Goal: Complete application form

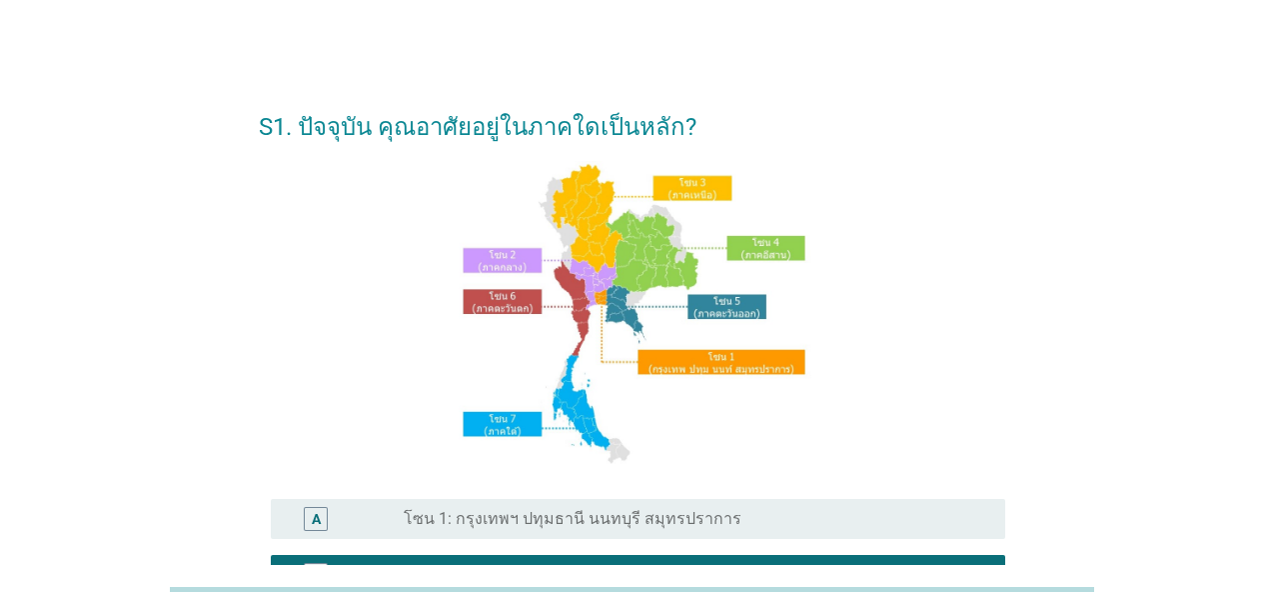
scroll to position [500, 0]
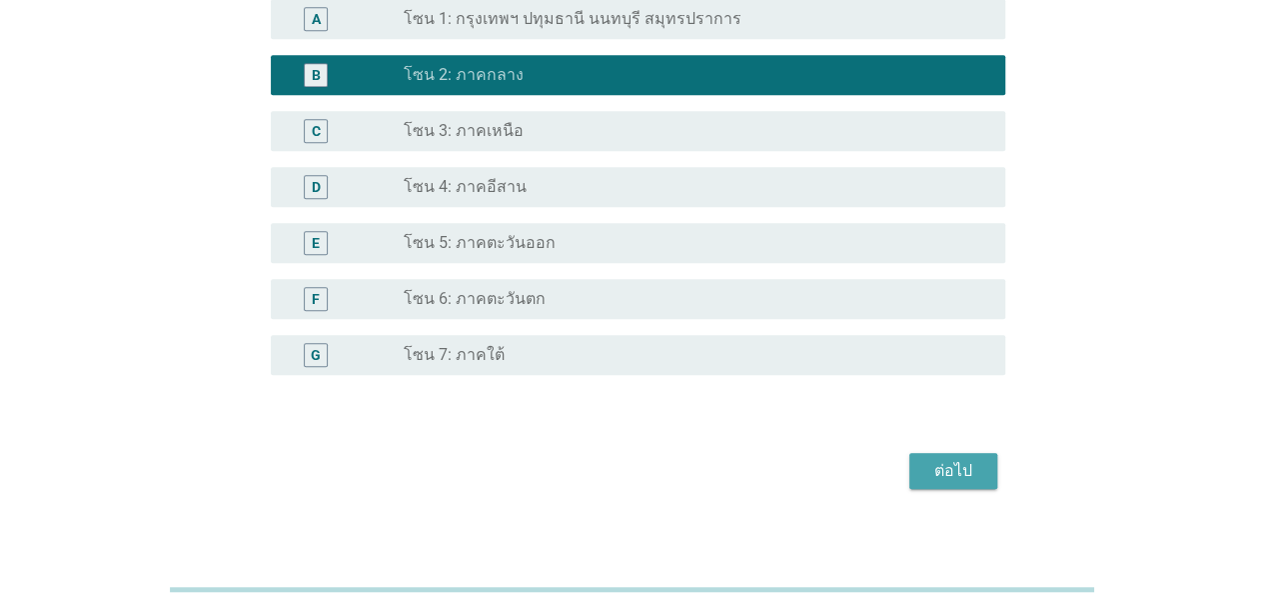
click at [984, 478] on button "ต่อไป" at bounding box center [954, 471] width 88 height 36
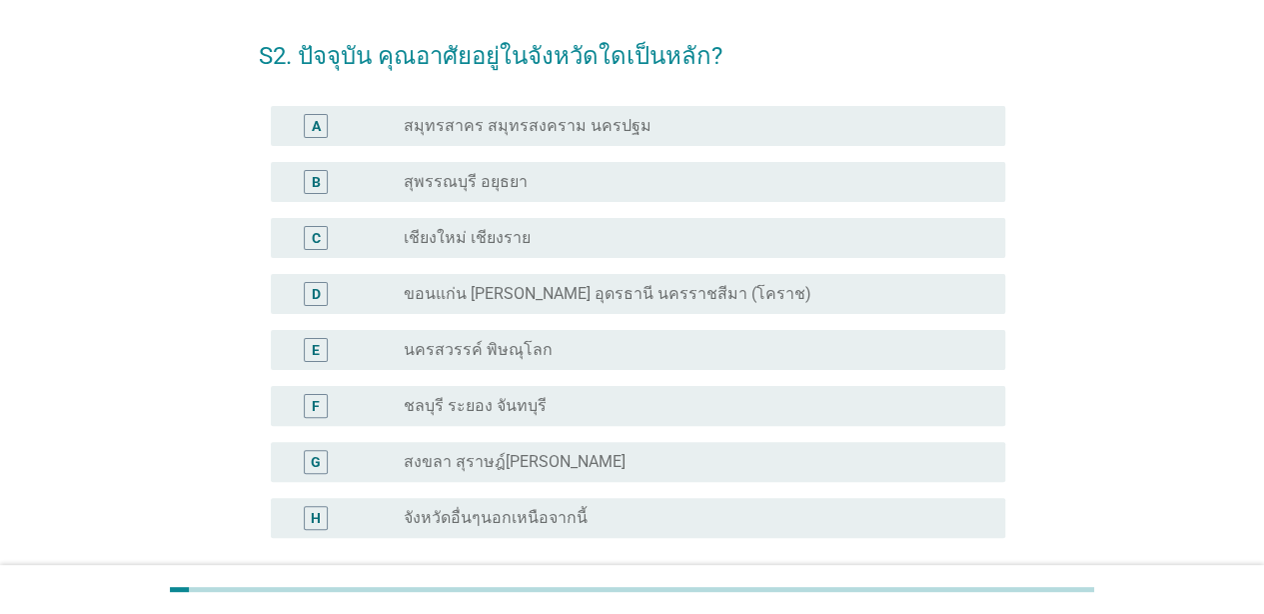
scroll to position [100, 0]
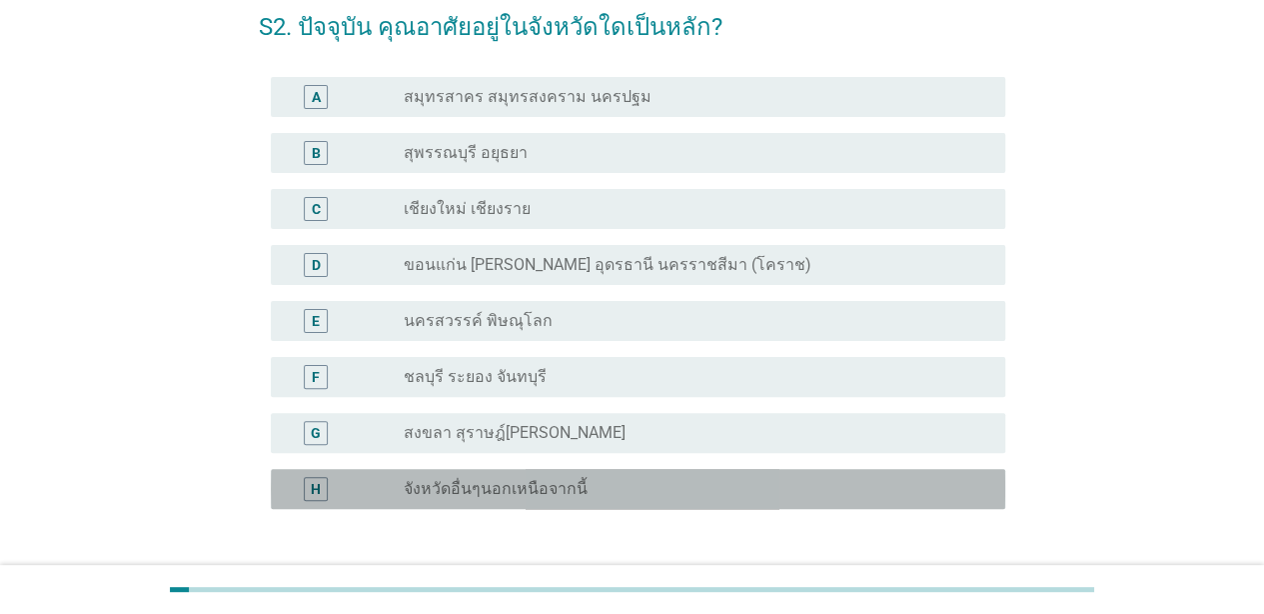
click at [498, 489] on label "จังหวัดอื่นๆนอกเหนือจากนี้" at bounding box center [496, 489] width 184 height 20
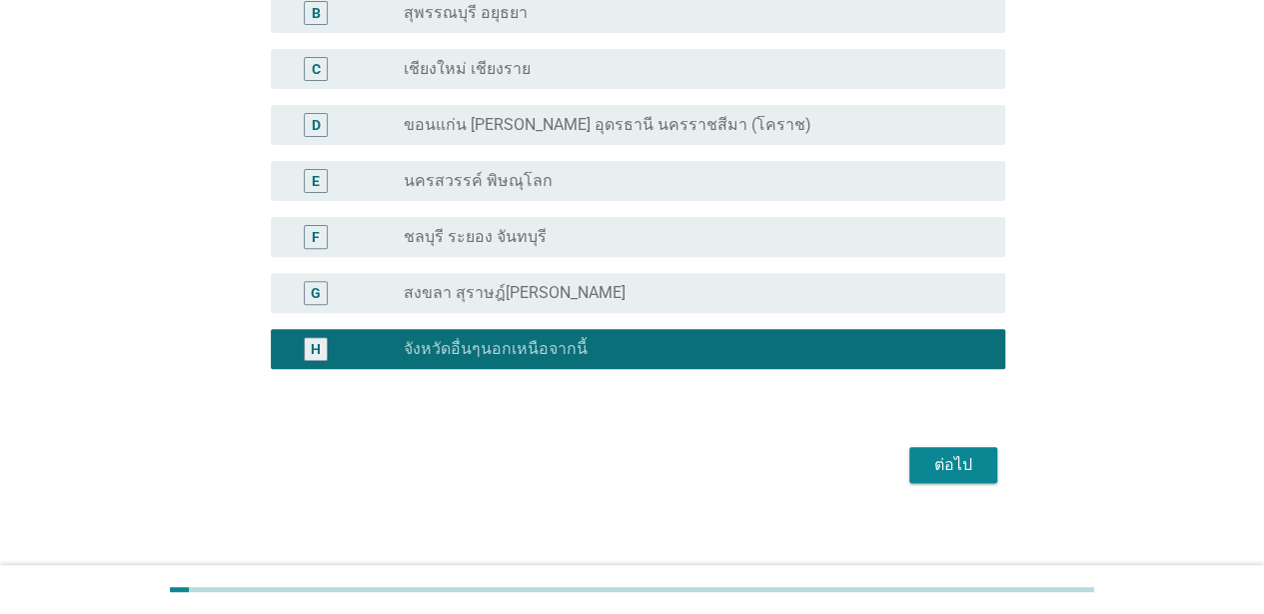
scroll to position [252, 0]
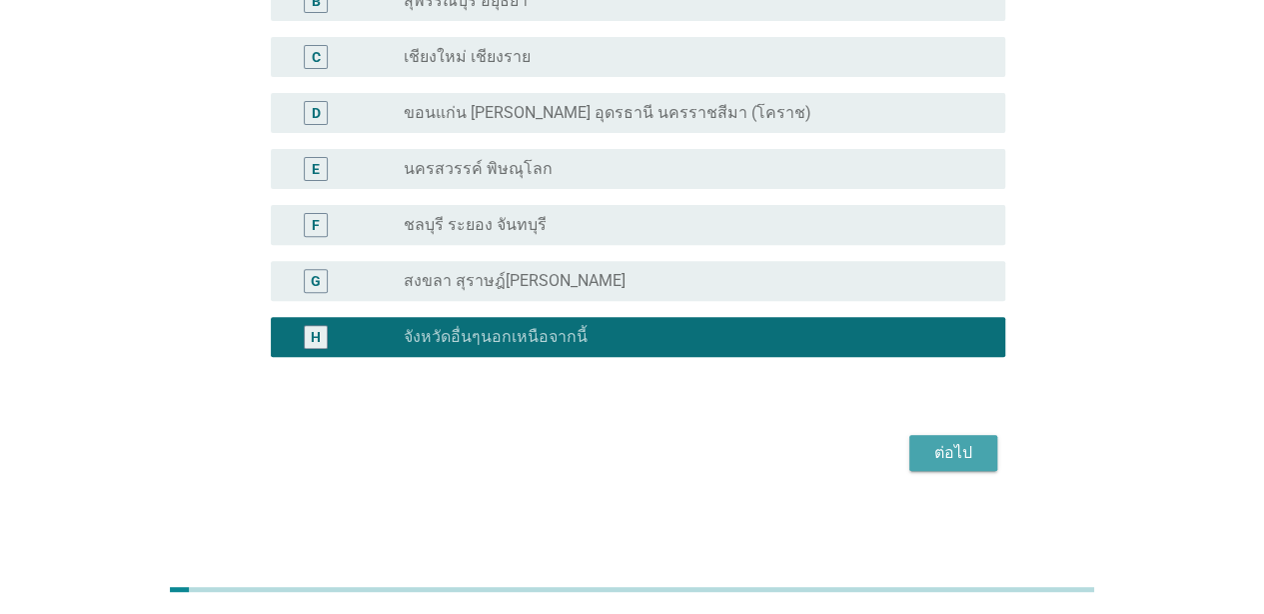
click at [943, 439] on button "ต่อไป" at bounding box center [954, 453] width 88 height 36
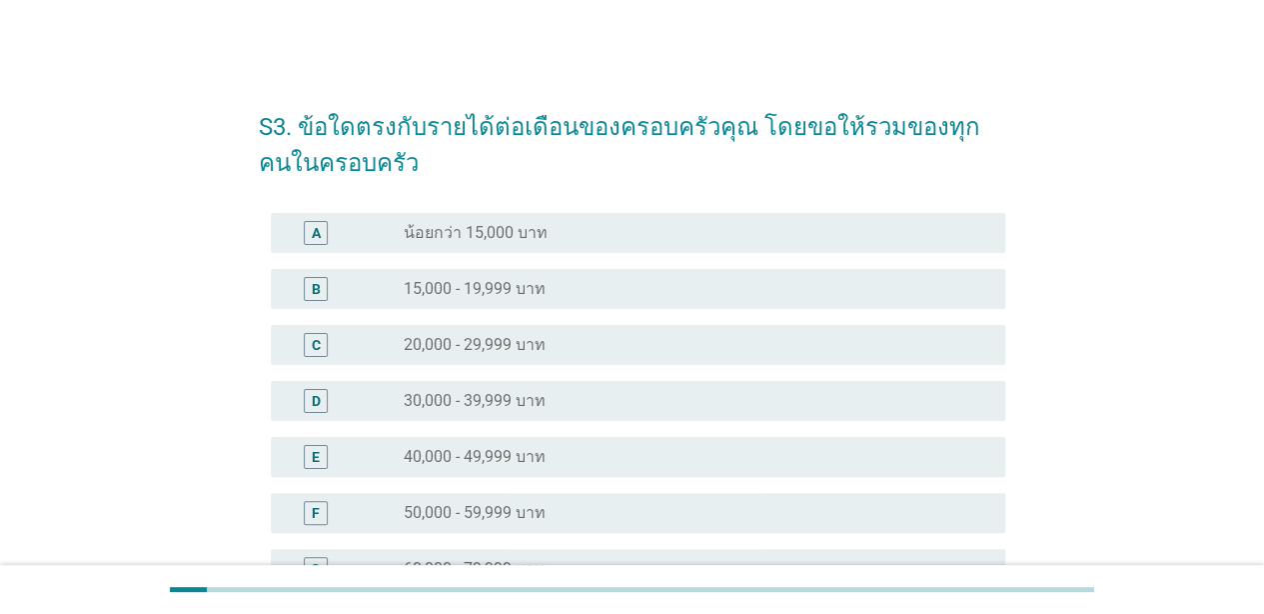
click at [513, 279] on label "15,000 - 19,999 บาท" at bounding box center [475, 289] width 142 height 20
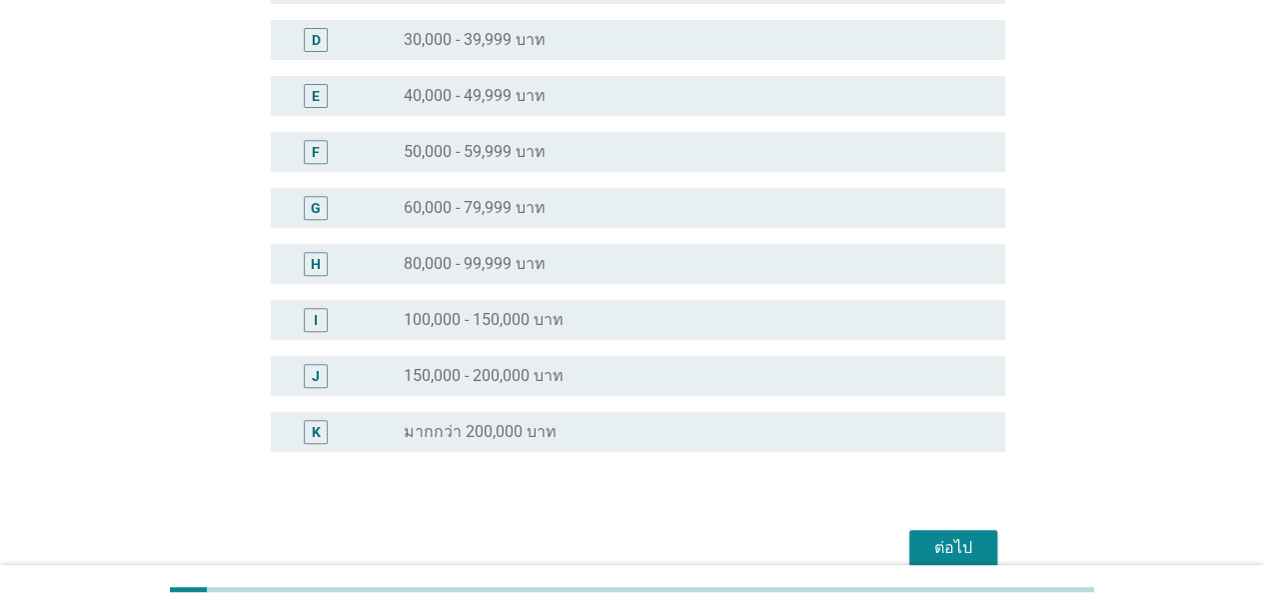
scroll to position [456, 0]
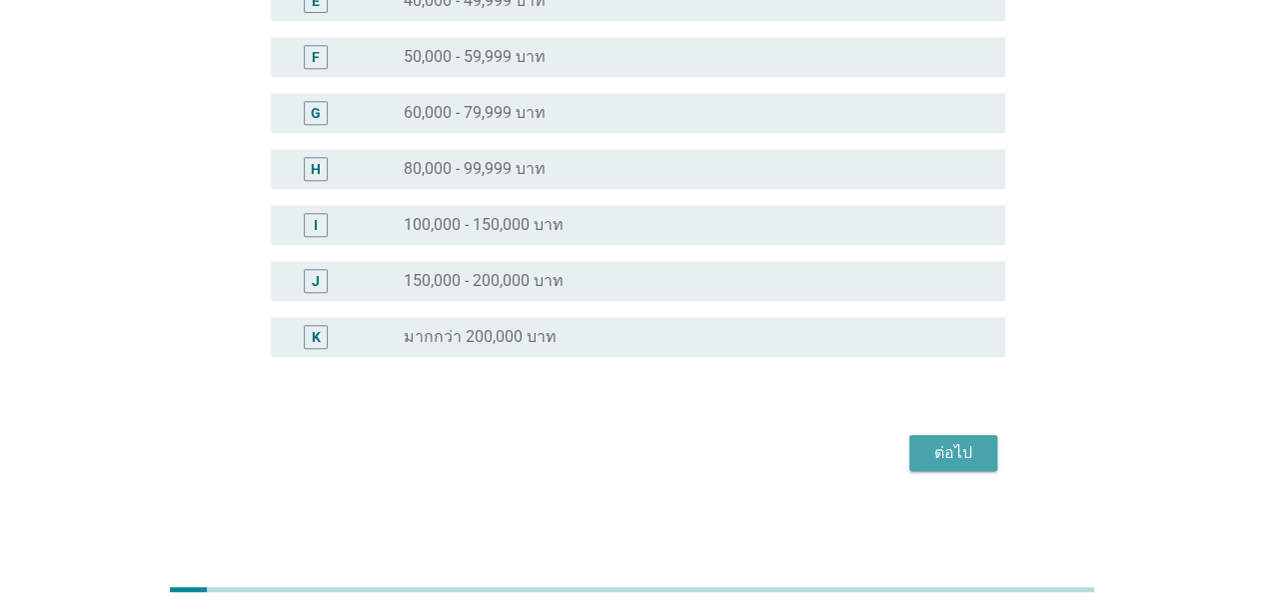
click at [950, 458] on div "ต่อไป" at bounding box center [954, 453] width 56 height 24
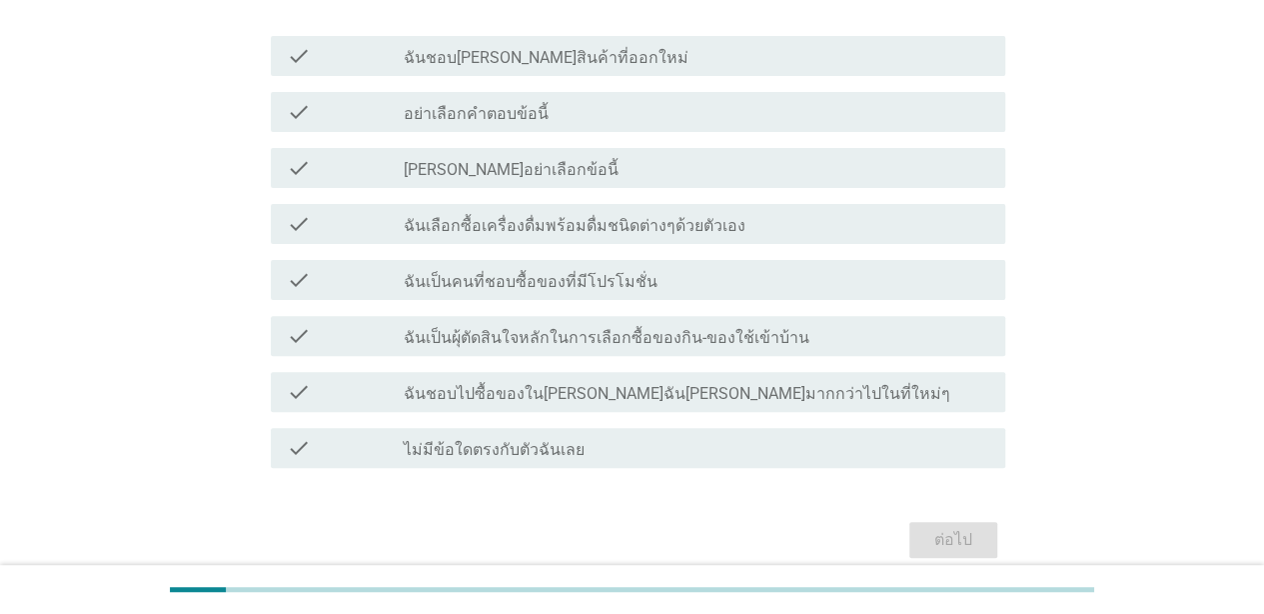
scroll to position [257, 0]
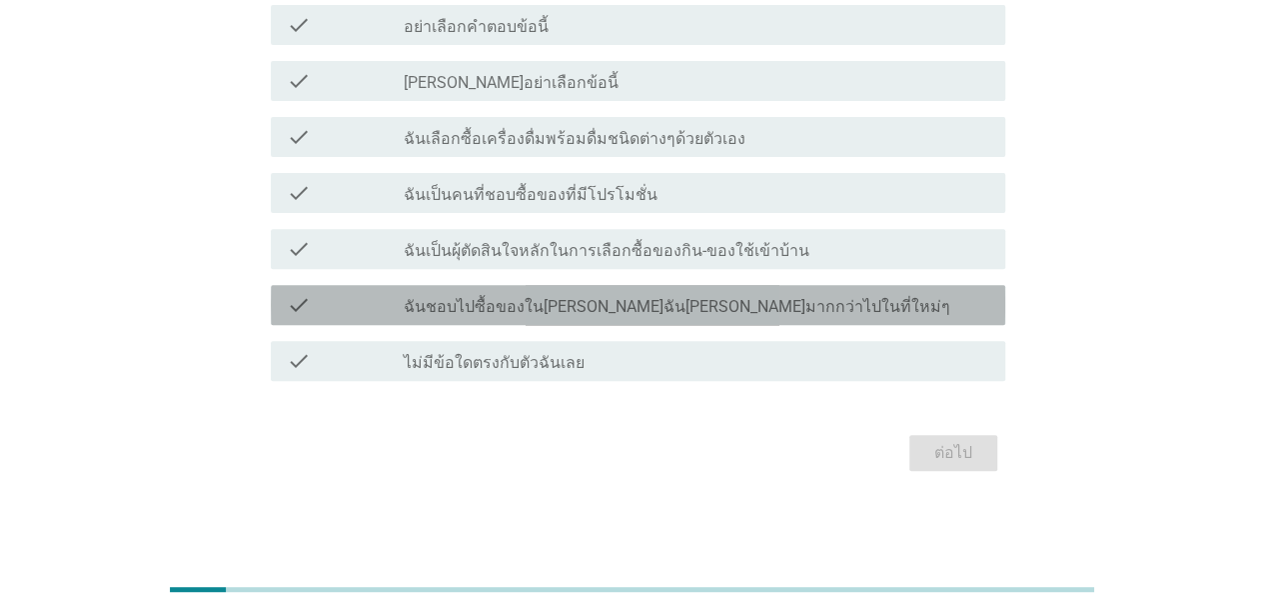
click at [592, 293] on div "check_box_outline_blank ฉันชอบไปซื้อของใน[PERSON_NAME]ฉัน[PERSON_NAME]มากกว่าไป…" at bounding box center [697, 305] width 586 height 24
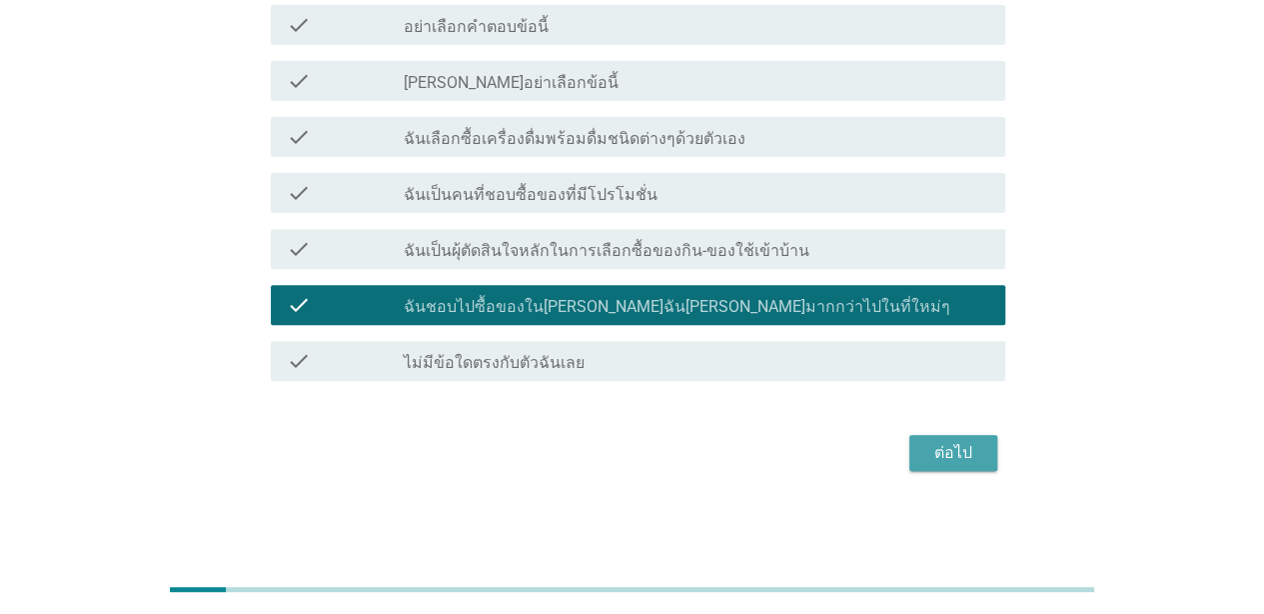
click at [926, 435] on button "ต่อไป" at bounding box center [954, 453] width 88 height 36
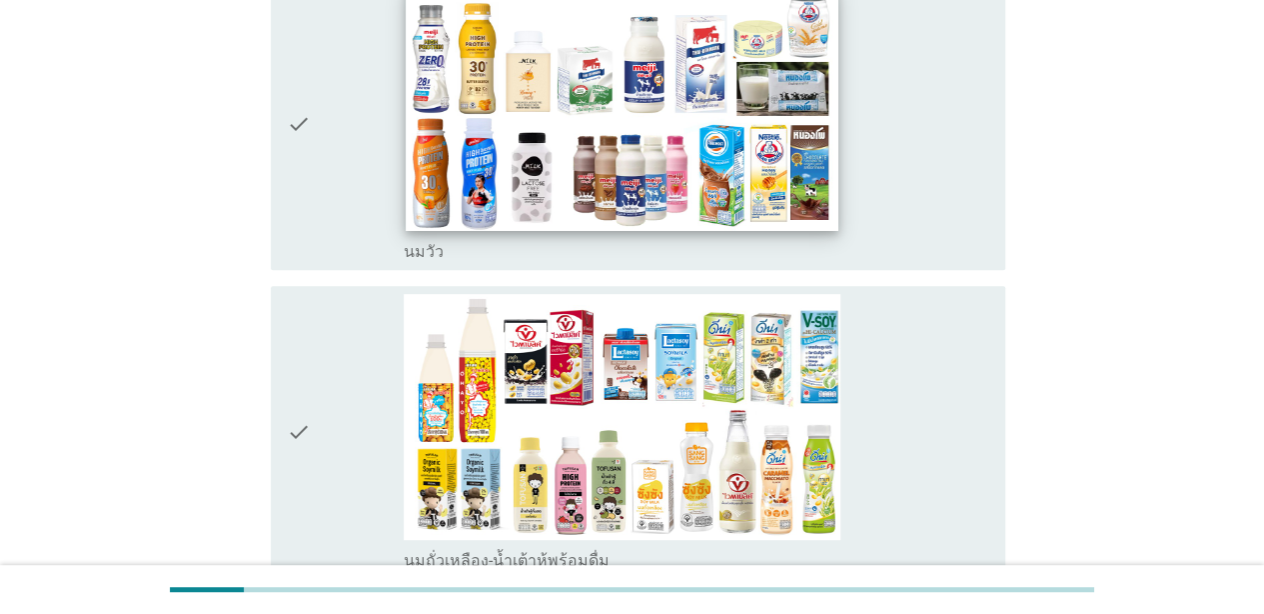
scroll to position [500, 0]
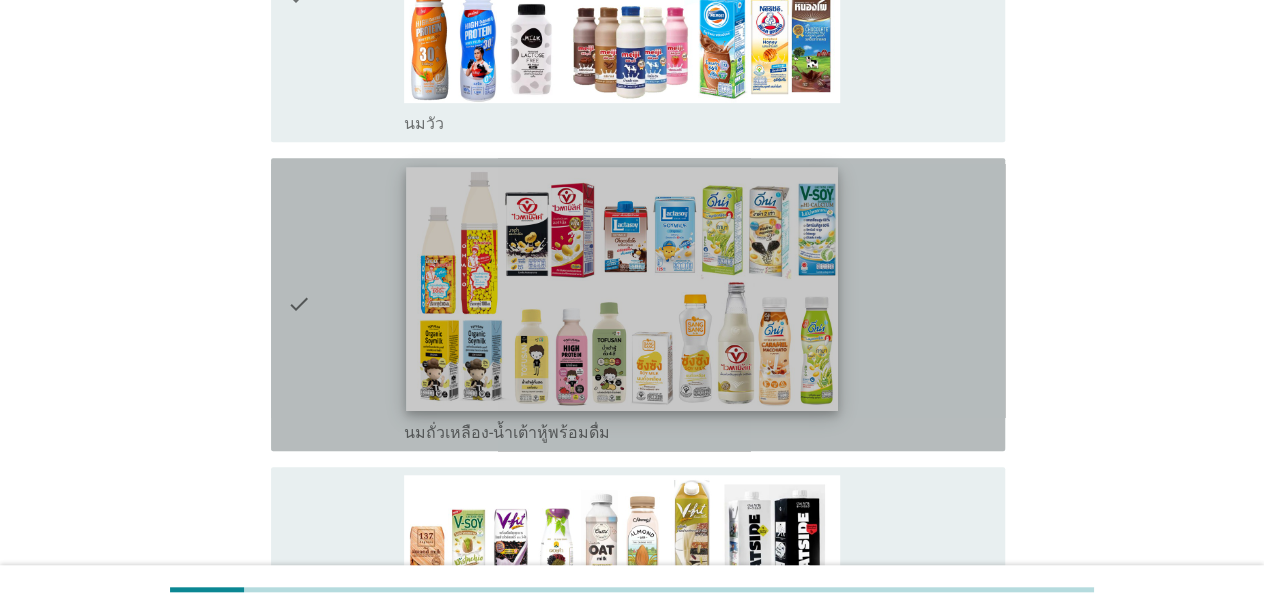
click at [750, 378] on img at bounding box center [622, 288] width 432 height 243
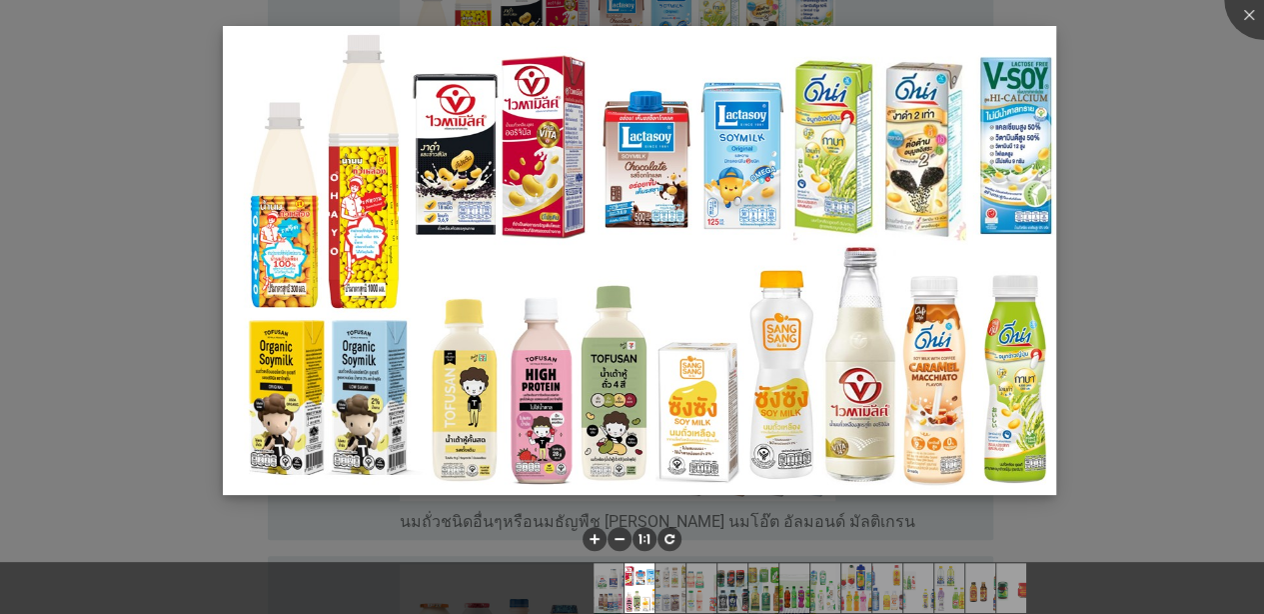
scroll to position [1100, 0]
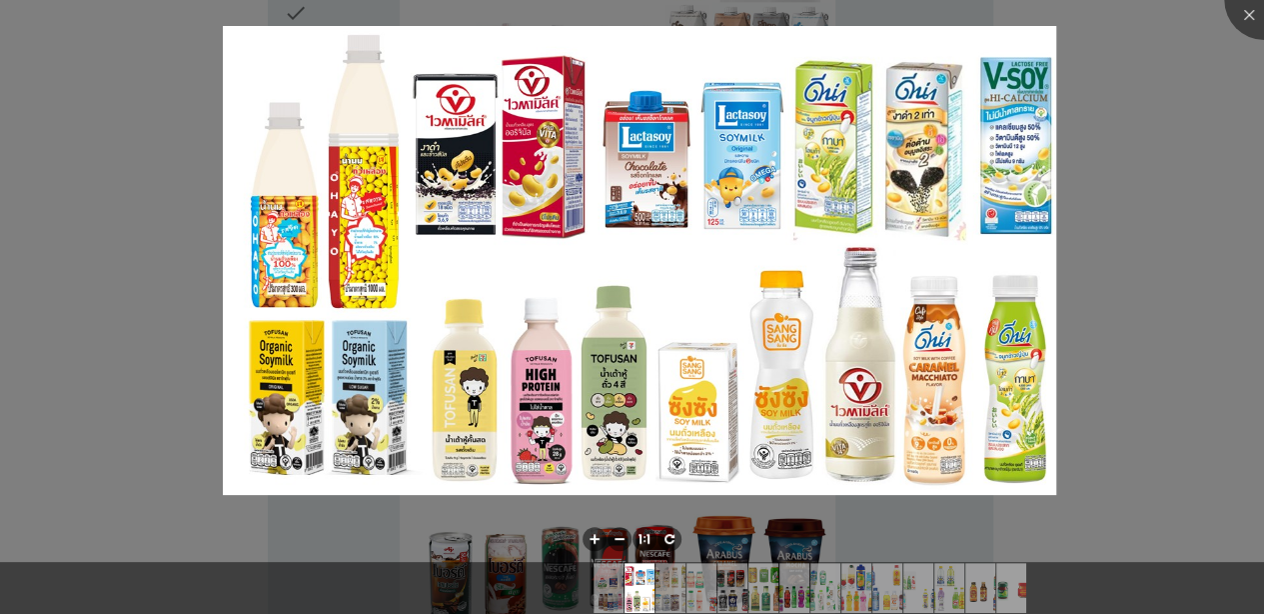
click at [1100, 269] on div at bounding box center [632, 307] width 1264 height 614
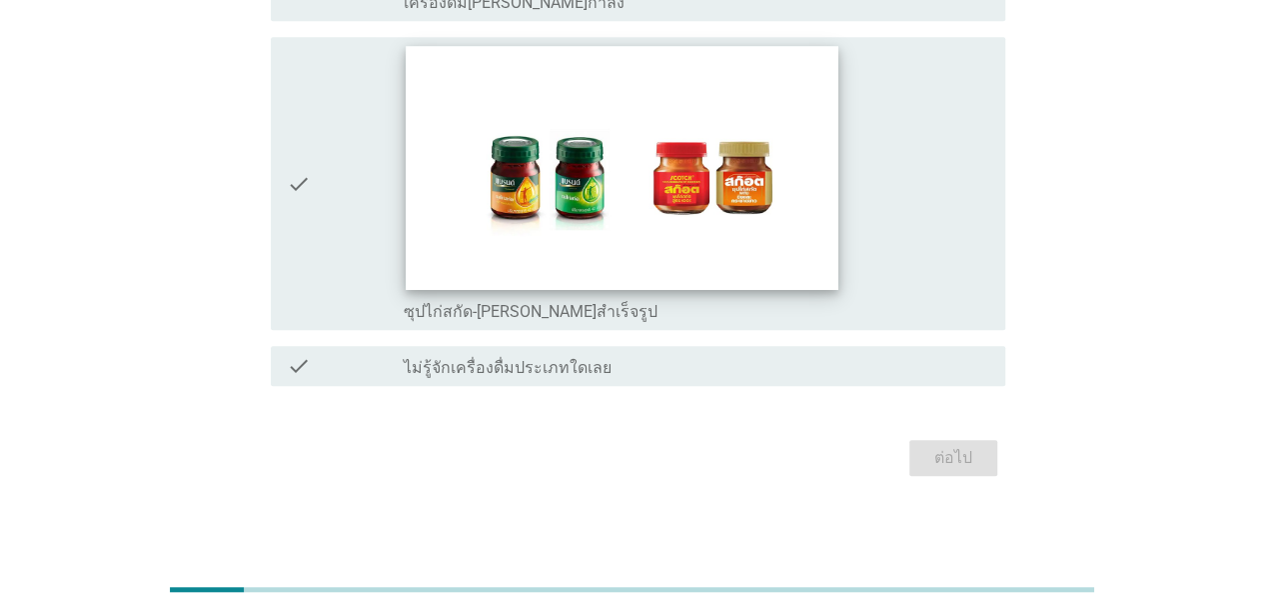
click at [740, 236] on img at bounding box center [622, 167] width 432 height 243
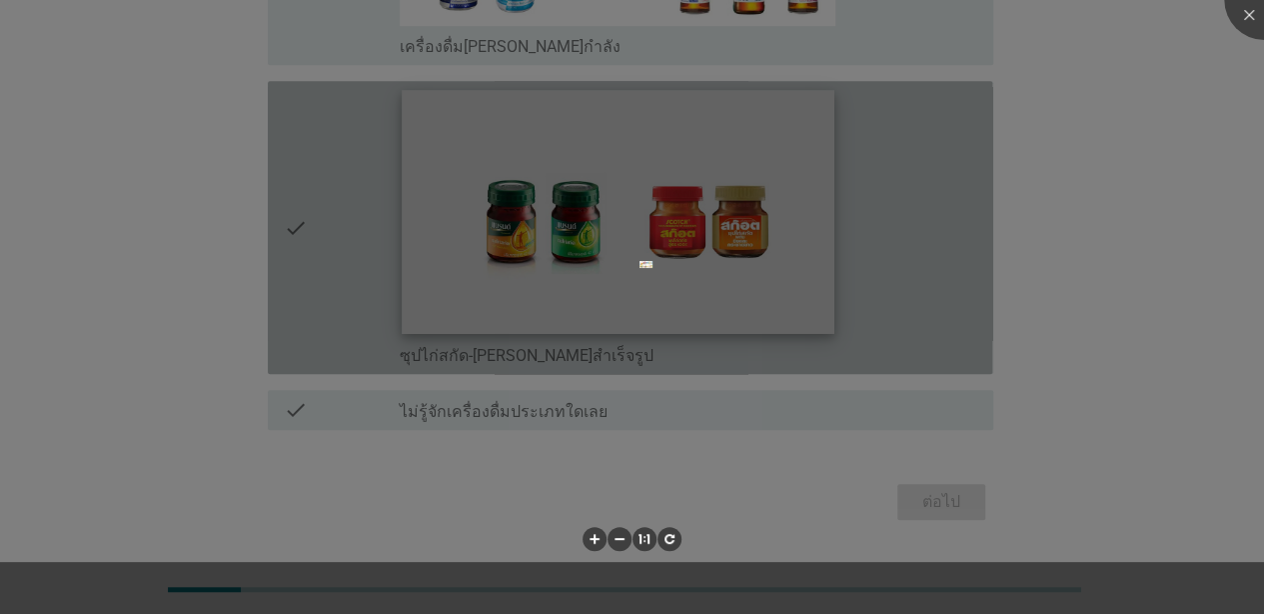
scroll to position [4273, 0]
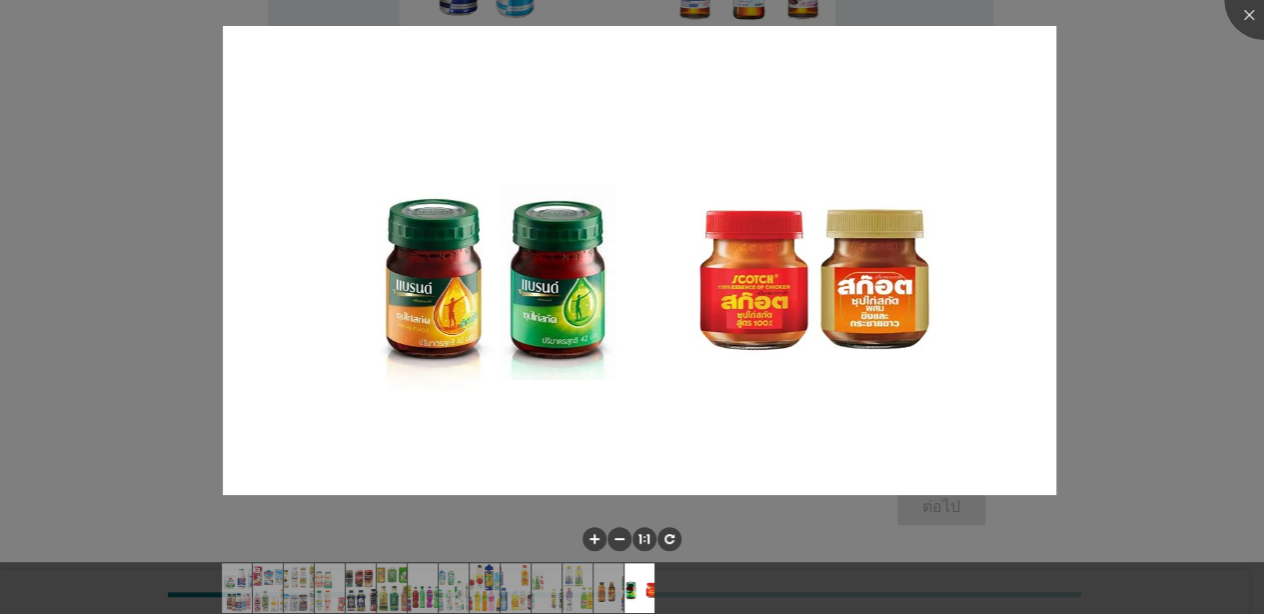
click at [1233, 206] on div at bounding box center [632, 307] width 1264 height 614
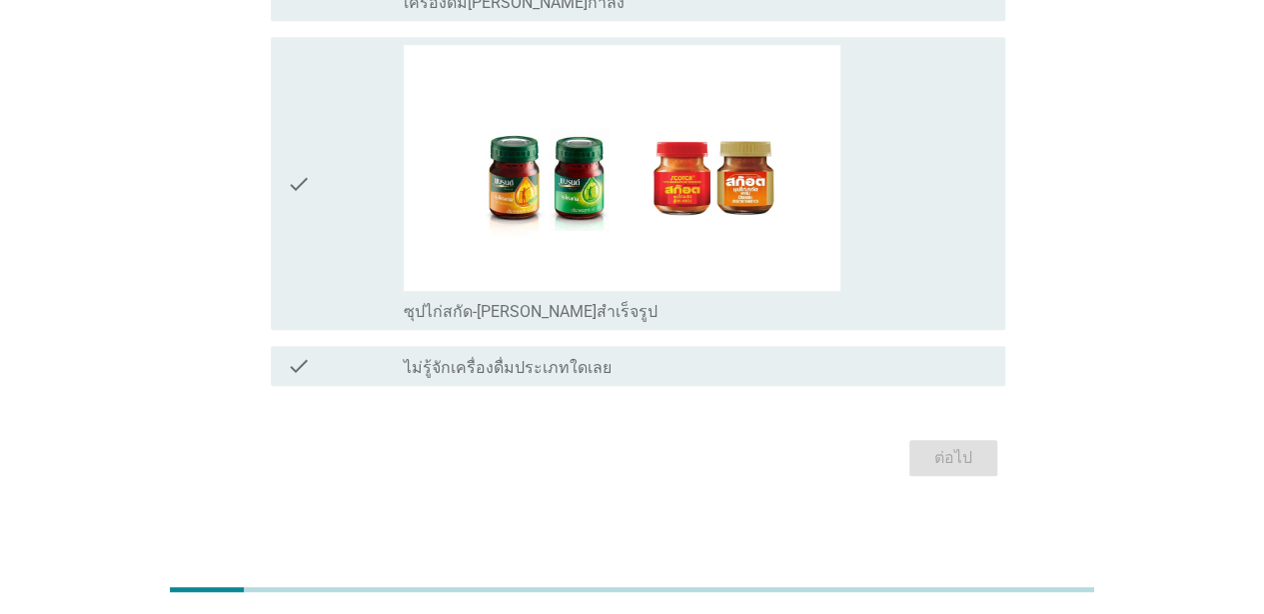
scroll to position [3522, 0]
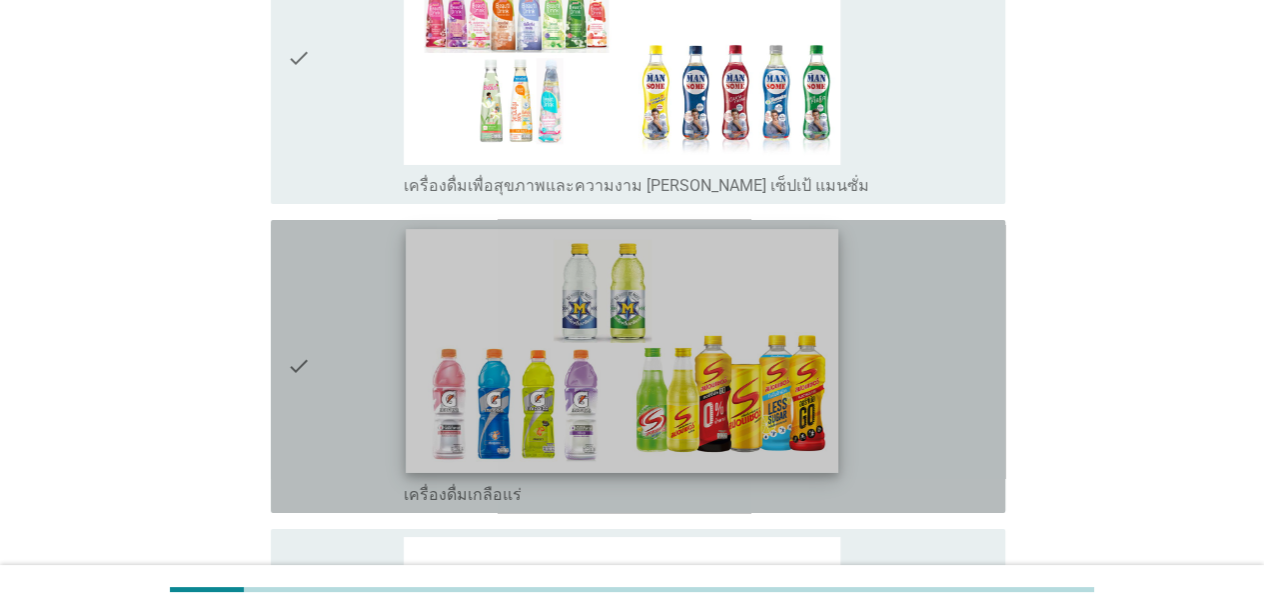
click at [674, 336] on img at bounding box center [622, 350] width 432 height 243
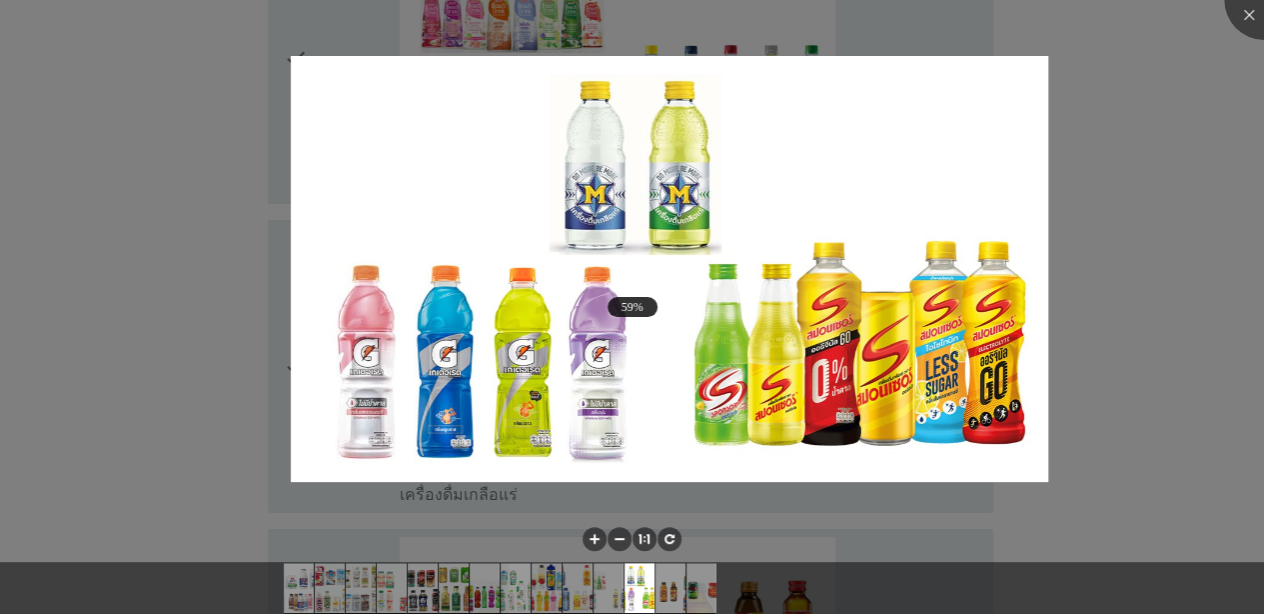
click at [1095, 323] on div at bounding box center [632, 307] width 1264 height 614
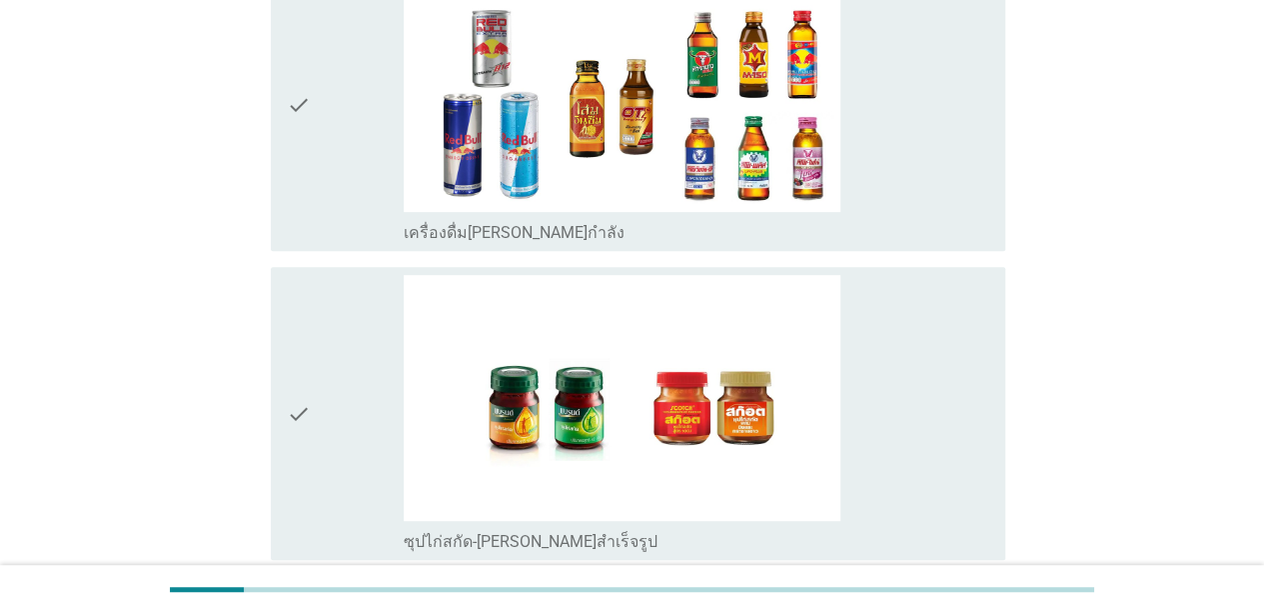
scroll to position [4122, 0]
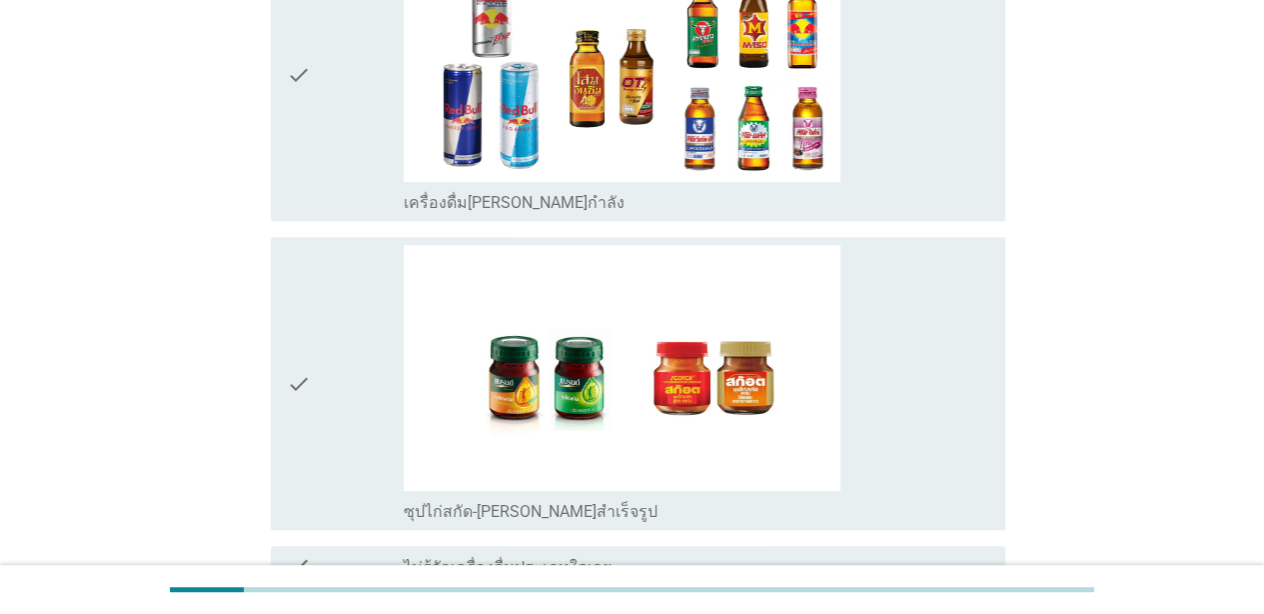
click at [295, 75] on icon "check" at bounding box center [299, 75] width 24 height 277
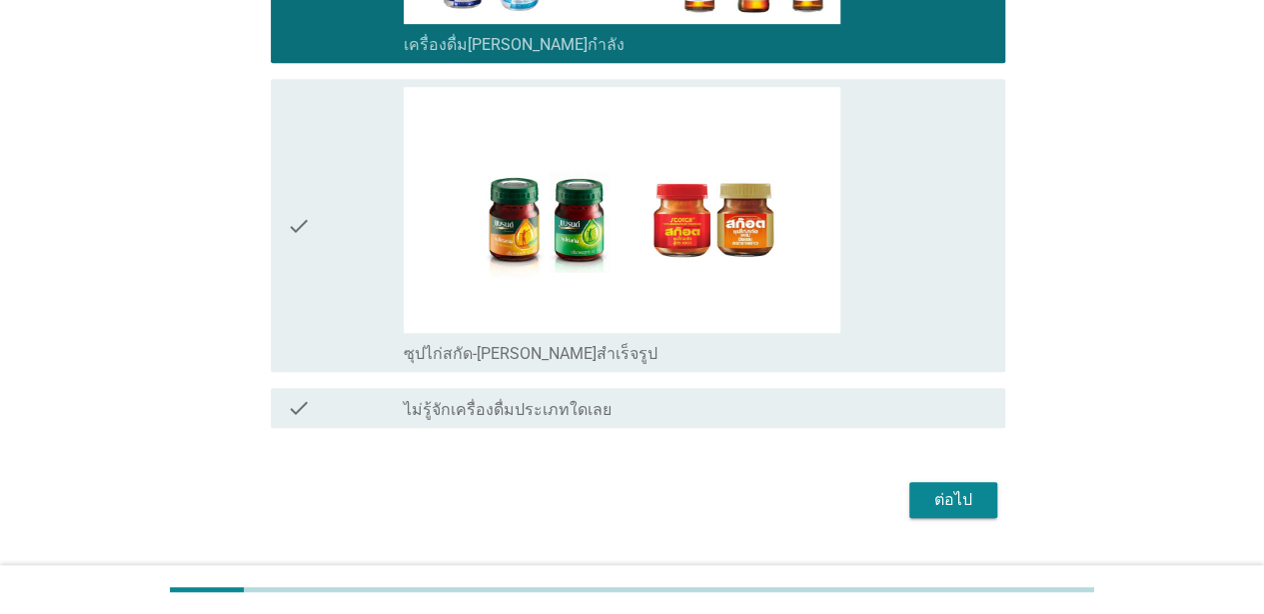
scroll to position [4322, 0]
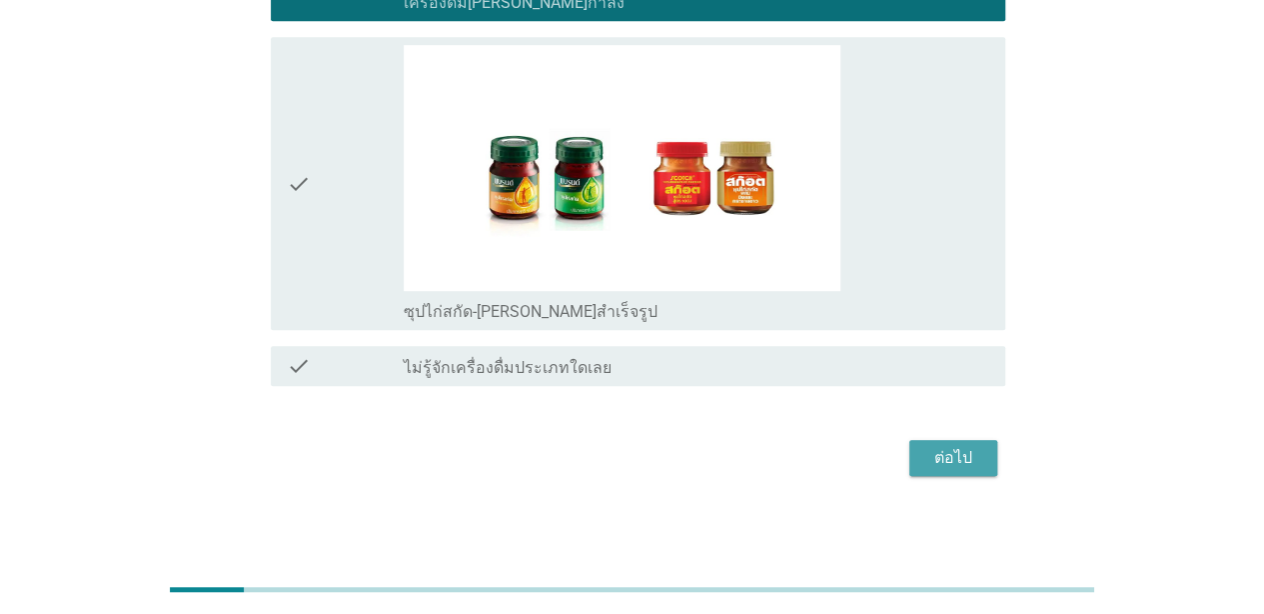
click at [980, 460] on div "ต่อไป" at bounding box center [954, 458] width 56 height 24
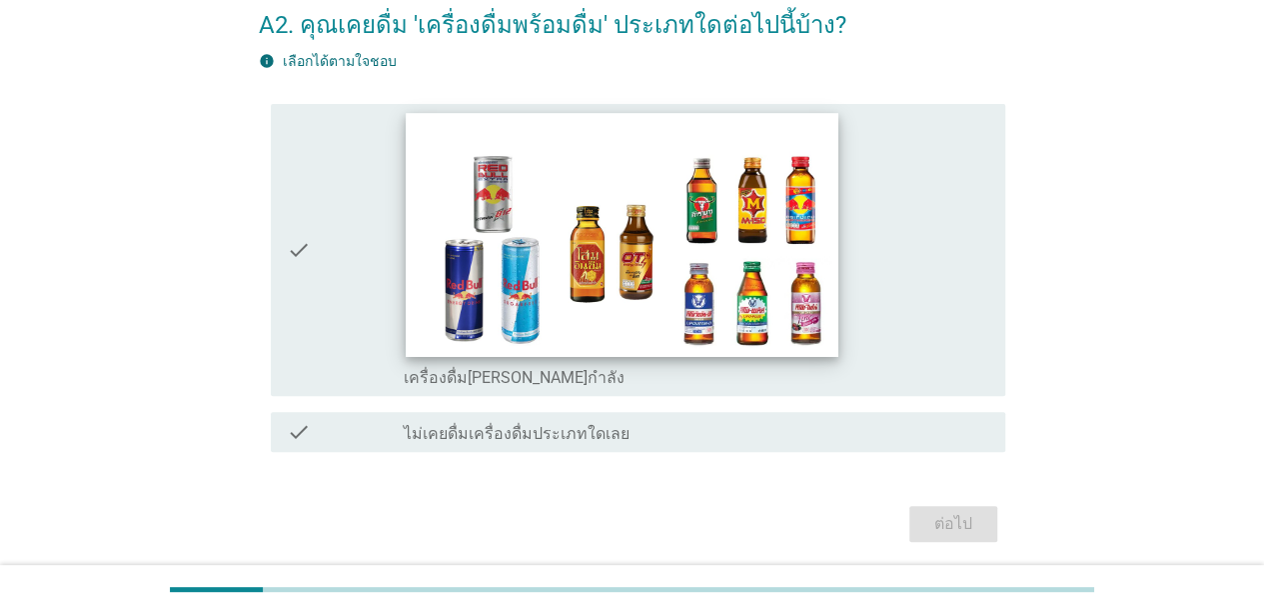
scroll to position [173, 0]
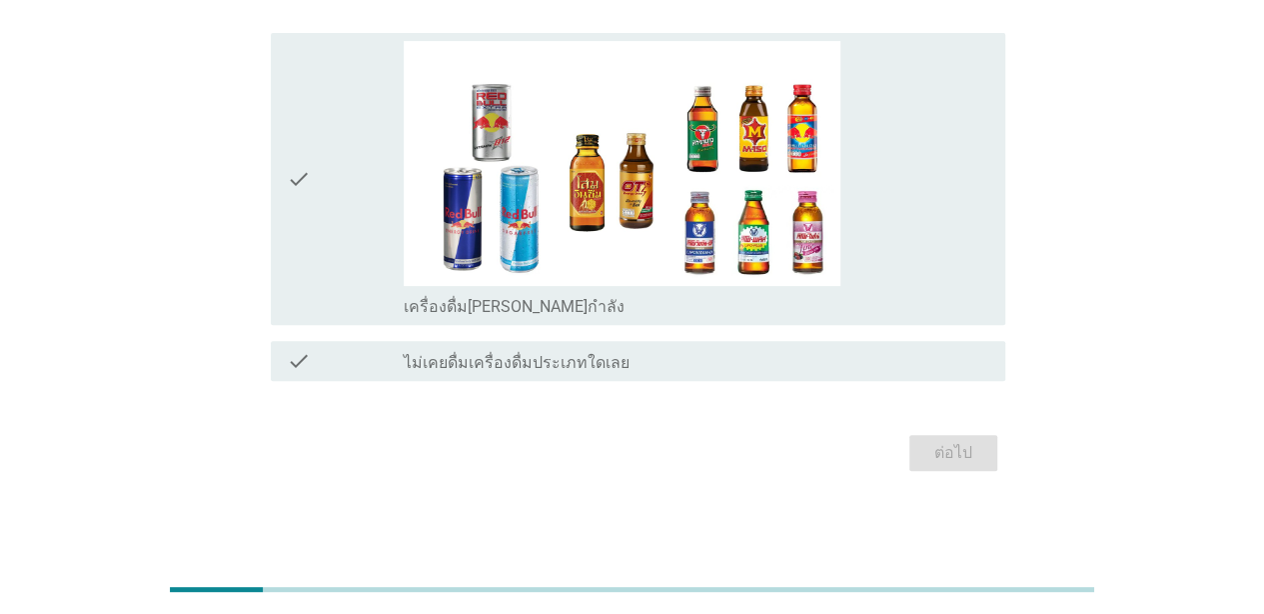
click at [293, 172] on icon "check" at bounding box center [299, 179] width 24 height 277
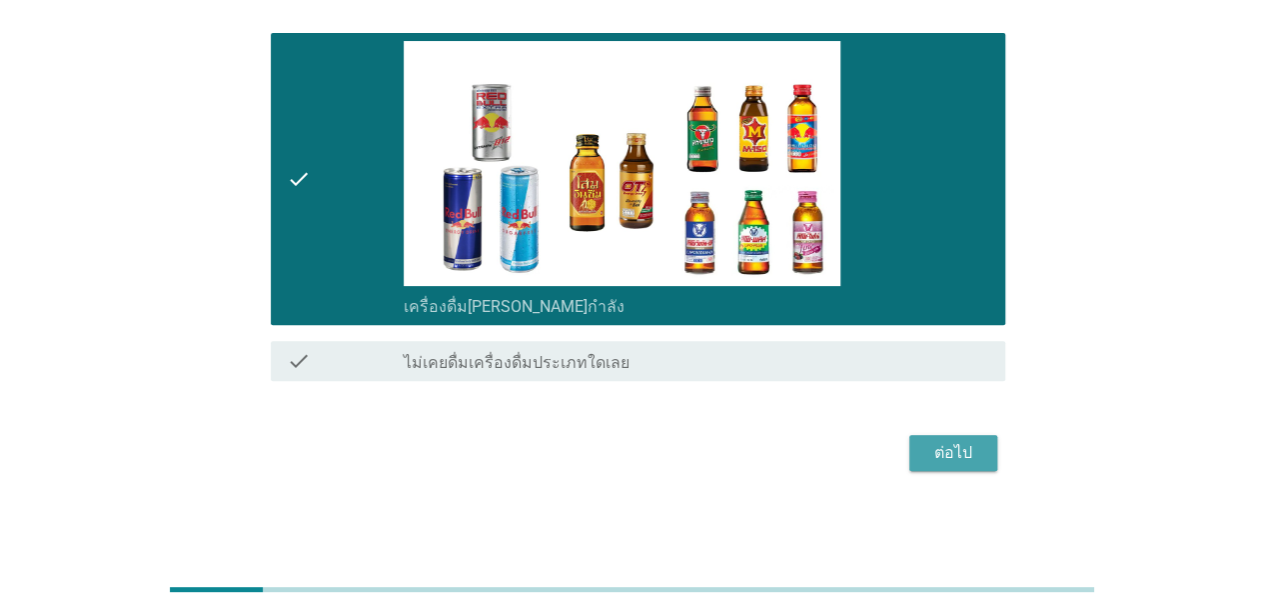
click at [923, 442] on button "ต่อไป" at bounding box center [954, 453] width 88 height 36
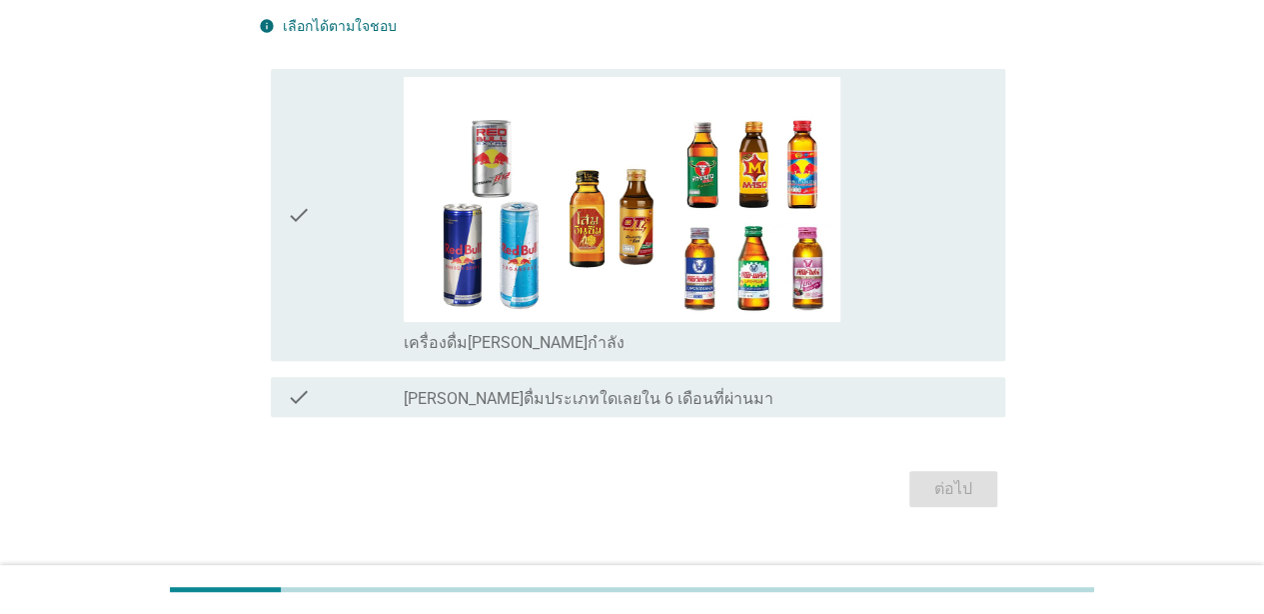
scroll to position [0, 0]
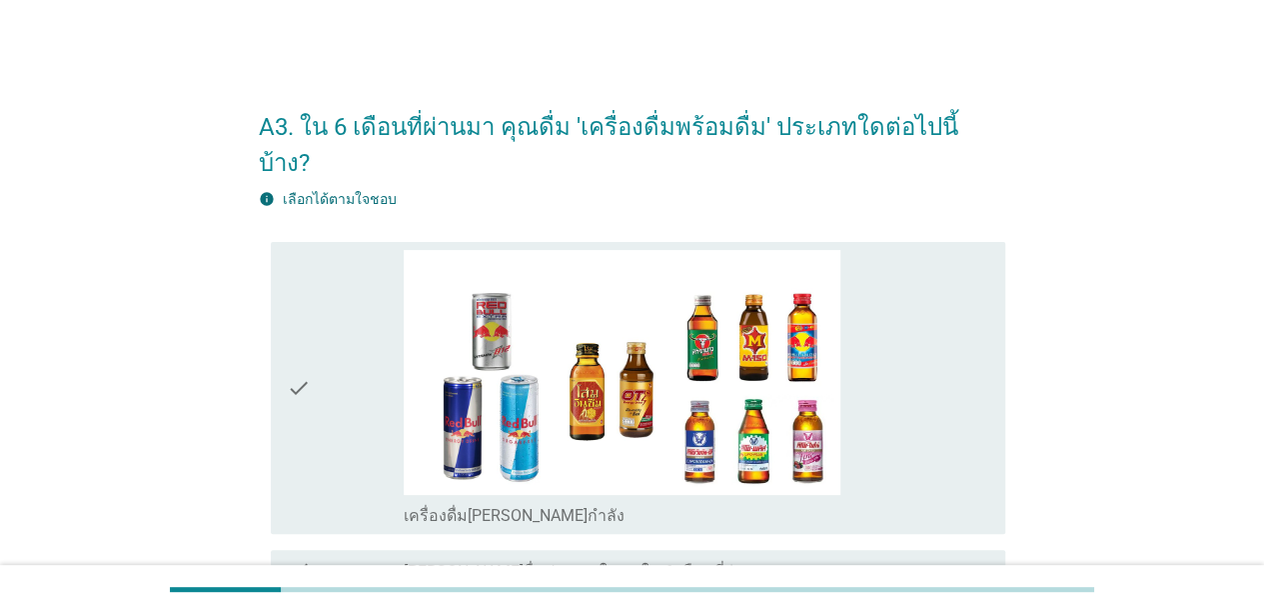
click at [300, 340] on icon "check" at bounding box center [299, 388] width 24 height 277
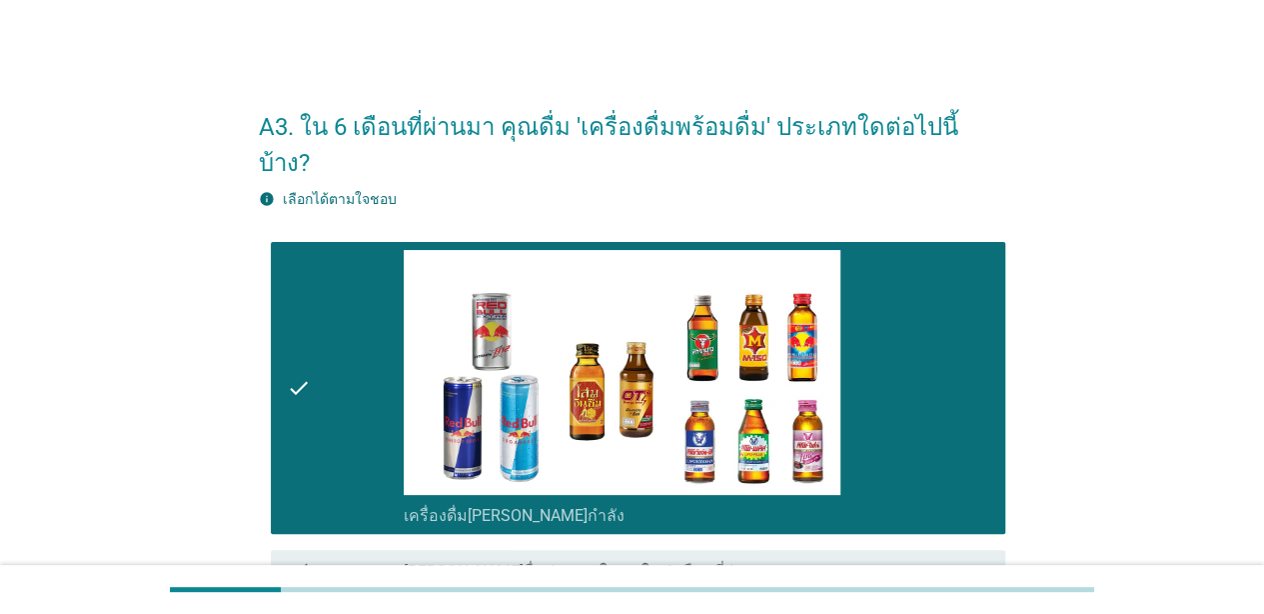
scroll to position [173, 0]
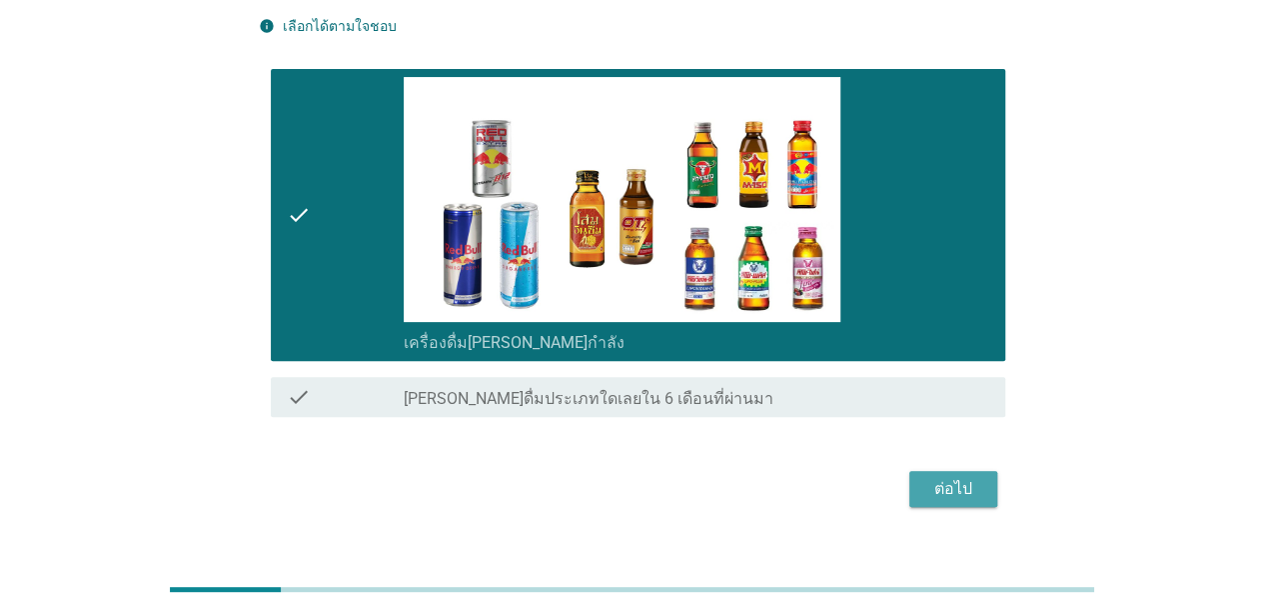
click at [971, 477] on div "ต่อไป" at bounding box center [954, 489] width 56 height 24
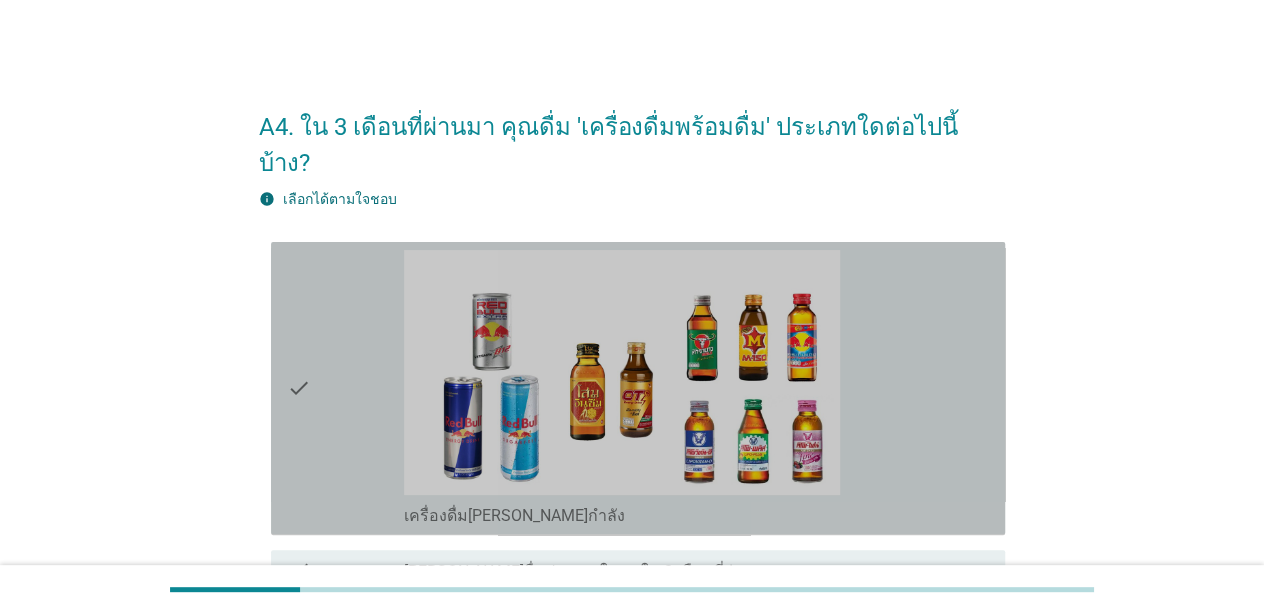
click at [294, 347] on icon "check" at bounding box center [299, 388] width 24 height 277
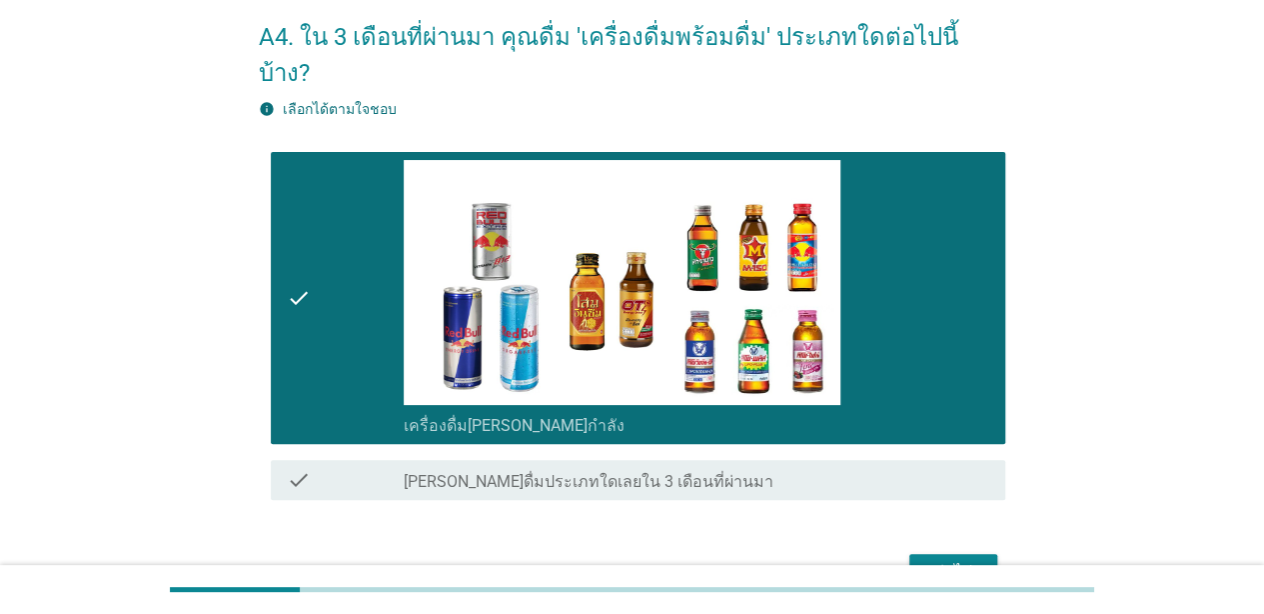
scroll to position [173, 0]
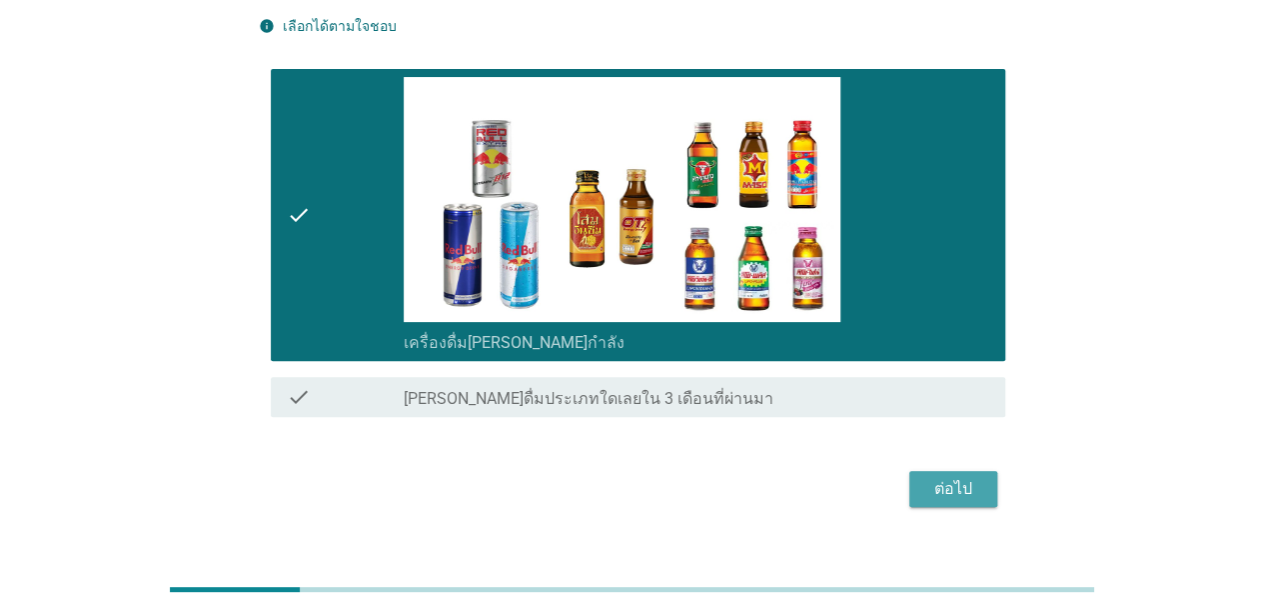
click at [961, 477] on div "ต่อไป" at bounding box center [954, 489] width 56 height 24
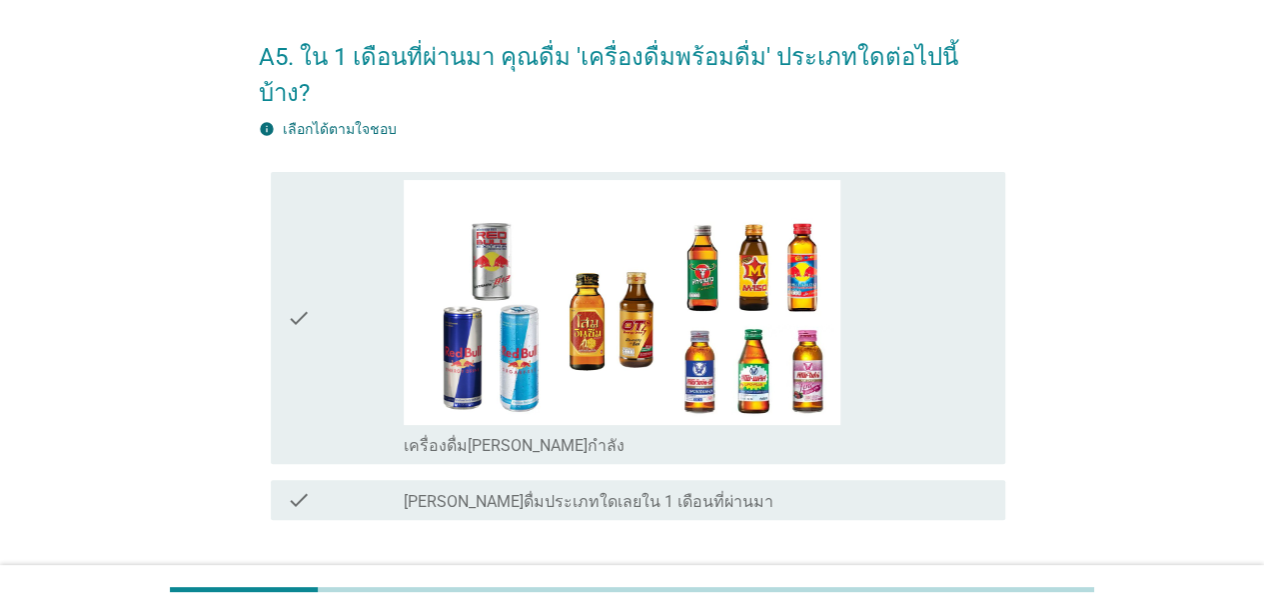
scroll to position [100, 0]
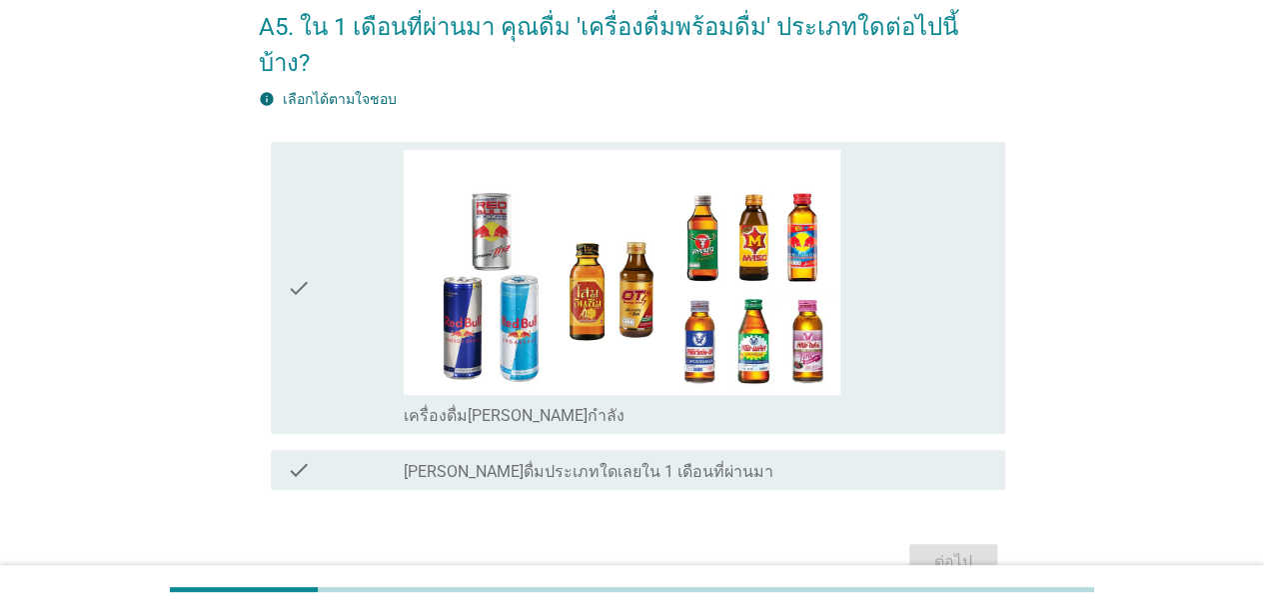
click at [326, 458] on div "check" at bounding box center [345, 470] width 117 height 24
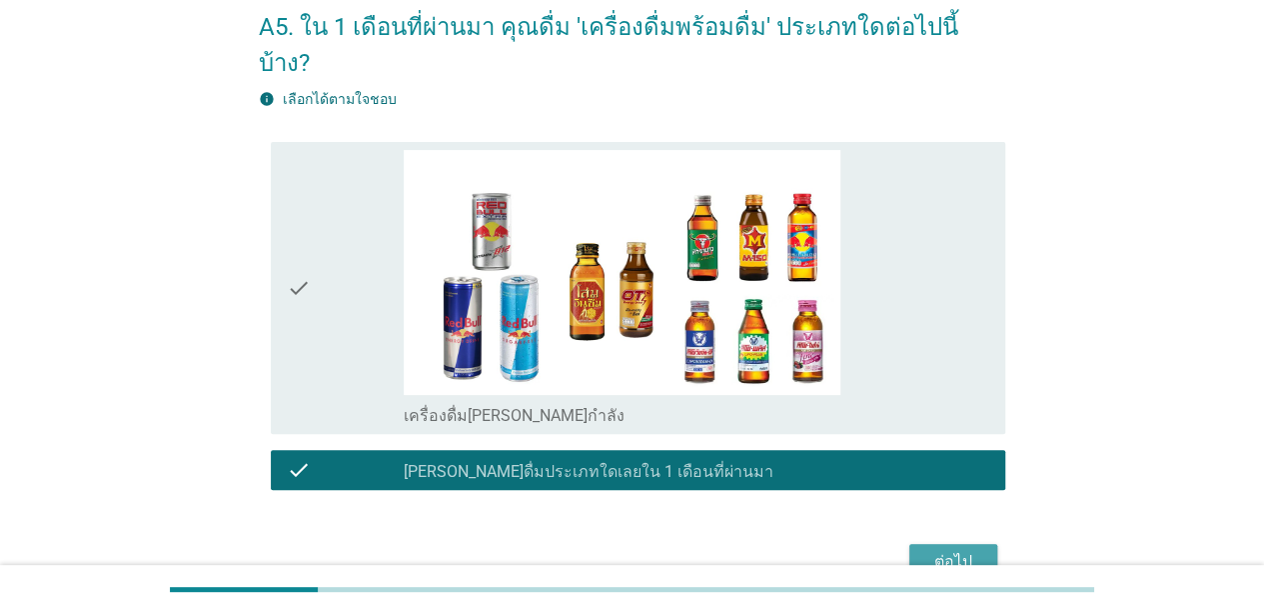
click at [950, 550] on div "ต่อไป" at bounding box center [954, 562] width 56 height 24
